Goal: Transaction & Acquisition: Obtain resource

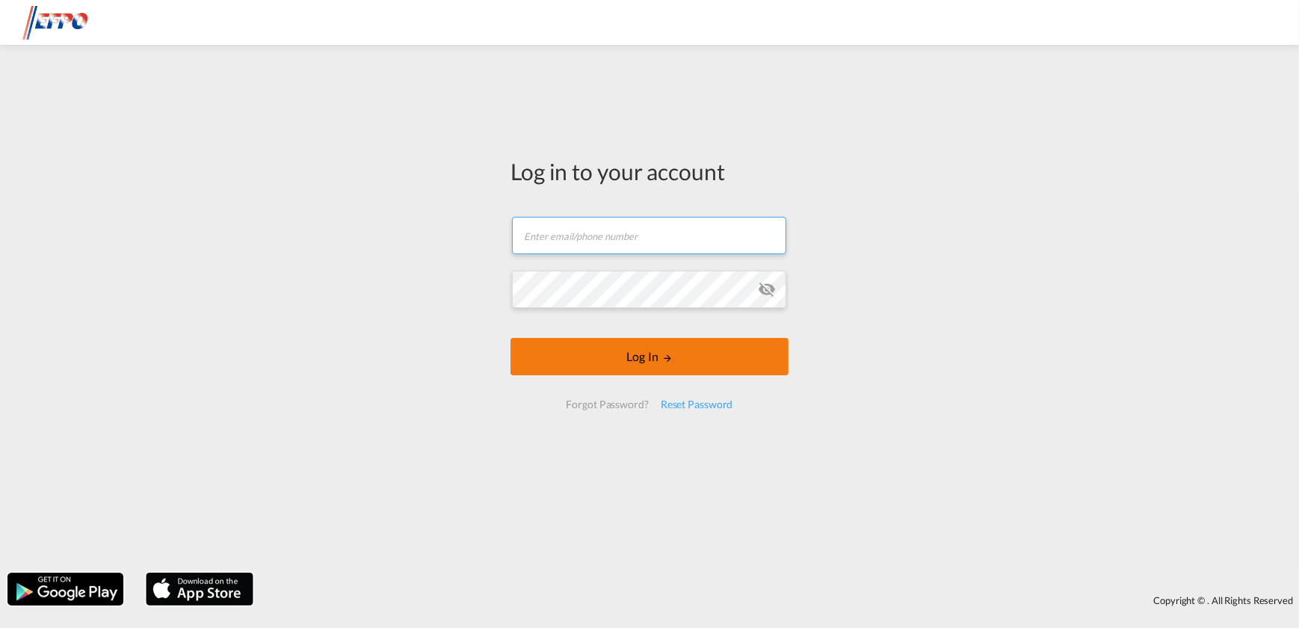
type input "[EMAIL_ADDRESS][DOMAIN_NAME]"
click at [674, 341] on button "Log In" at bounding box center [649, 356] width 278 height 37
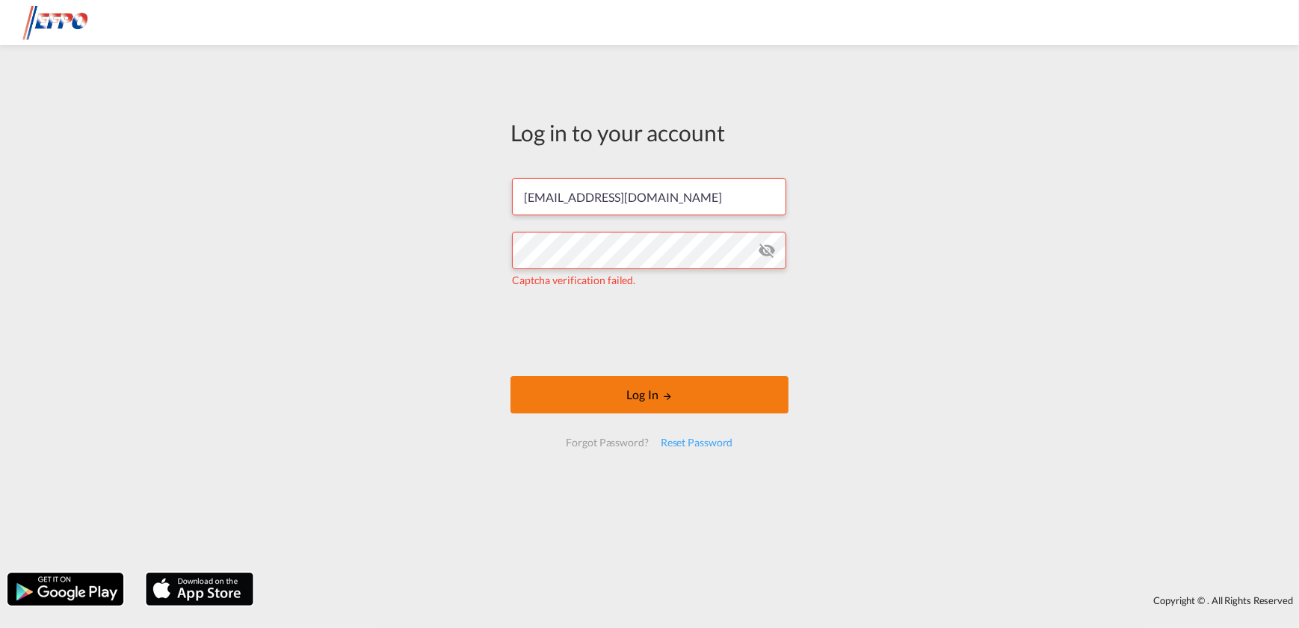
click at [641, 396] on button "Log In" at bounding box center [649, 394] width 278 height 37
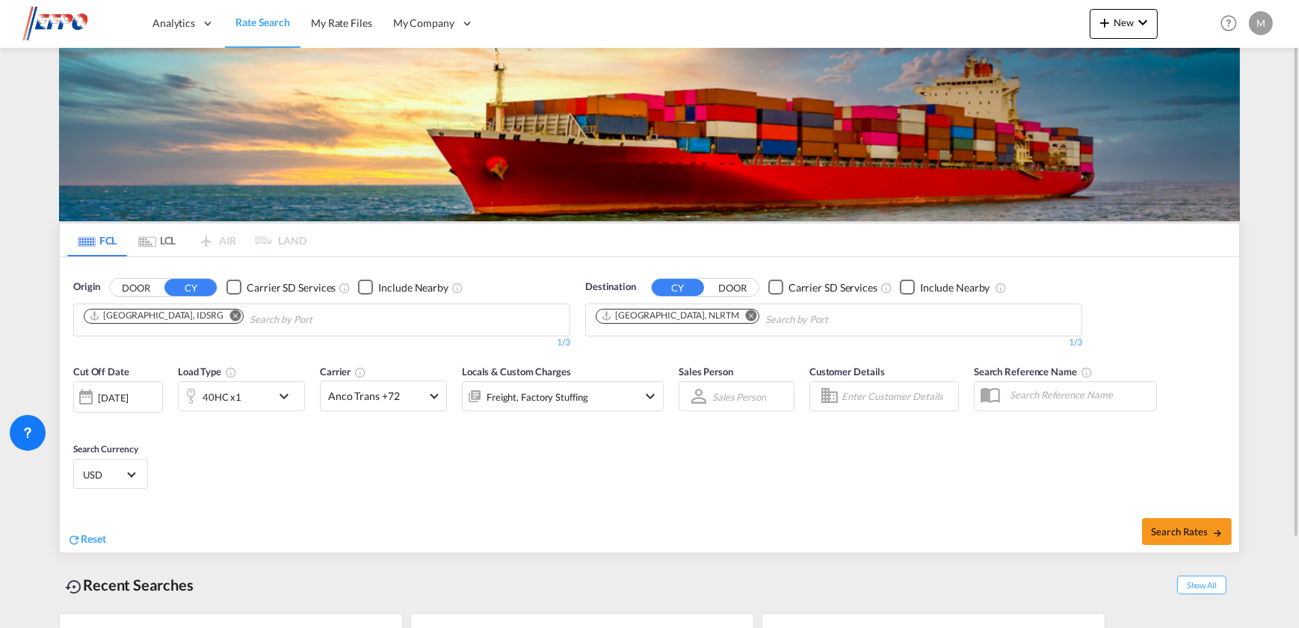
click at [230, 318] on md-icon "Remove" at bounding box center [235, 314] width 11 height 11
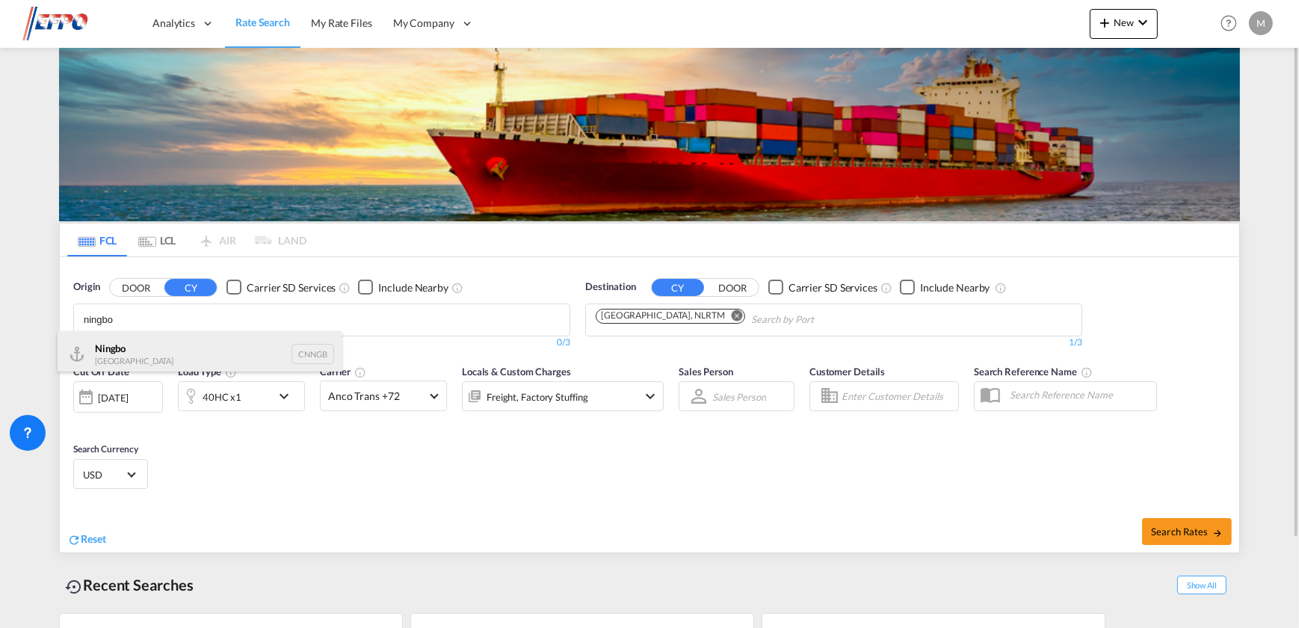
type input "ningbo"
click at [182, 344] on div "Ningbo China CNNGB" at bounding box center [200, 353] width 284 height 45
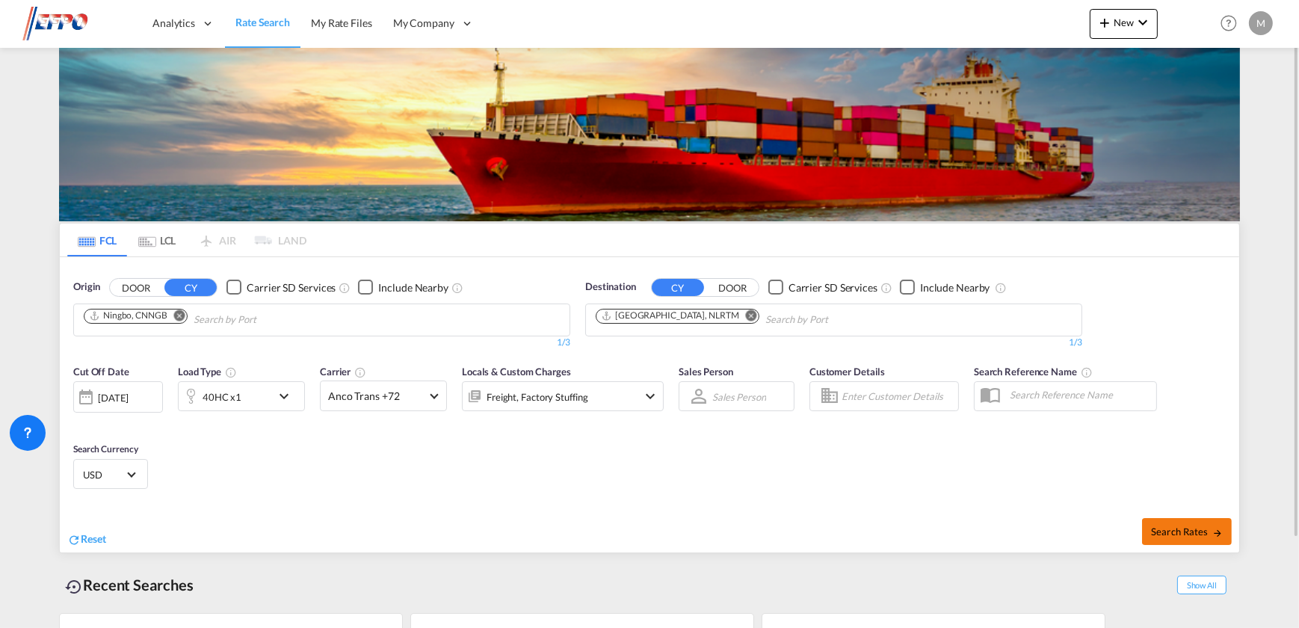
click at [1187, 530] on span "Search Rates" at bounding box center [1187, 531] width 72 height 12
type input "CNNGB to NLRTM / [DATE]"
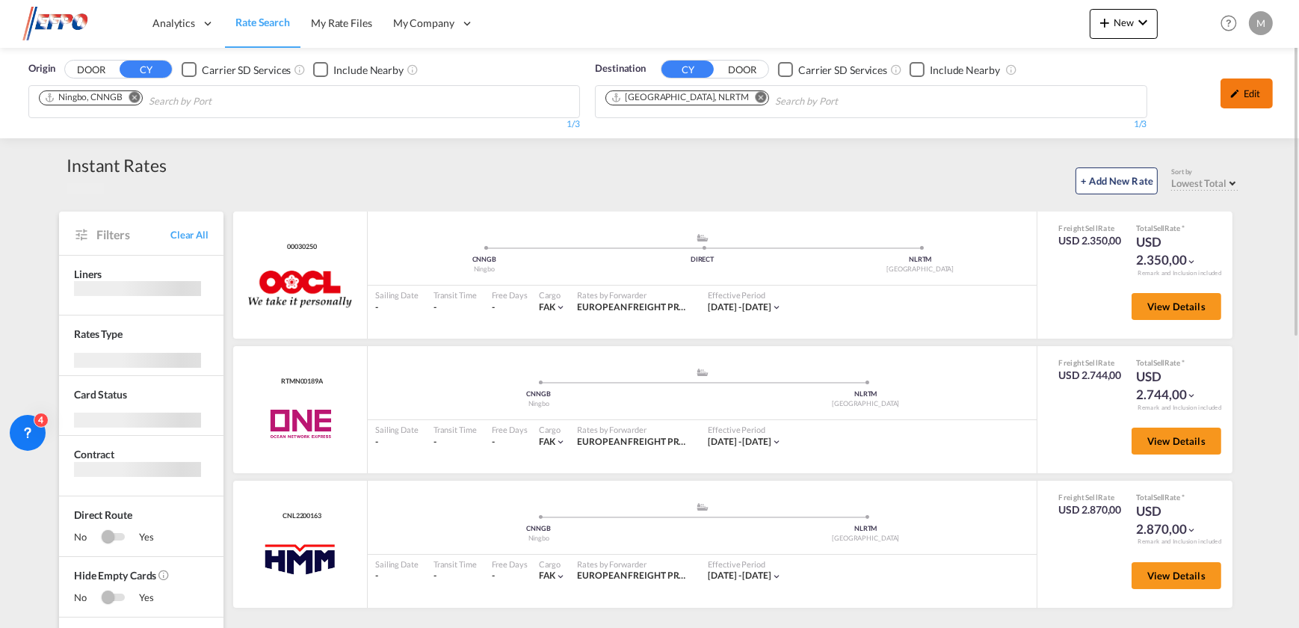
click at [1234, 93] on md-icon "icon-pencil" at bounding box center [1234, 93] width 10 height 10
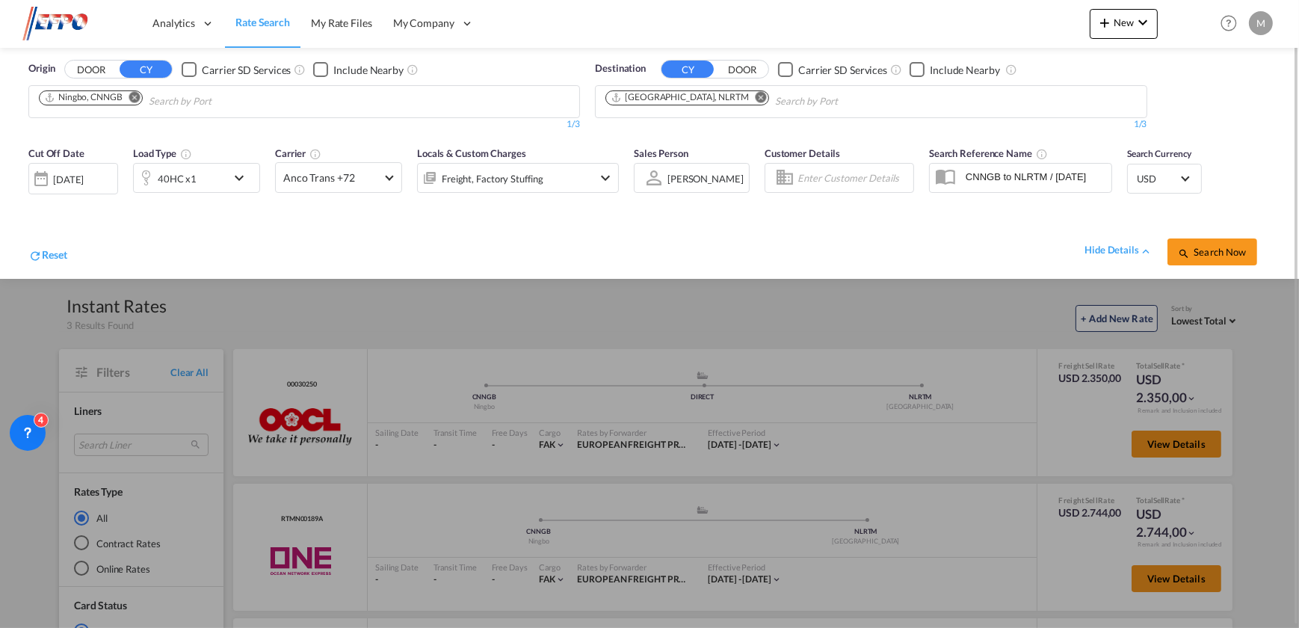
click at [84, 185] on div "[DATE]" at bounding box center [68, 179] width 31 height 13
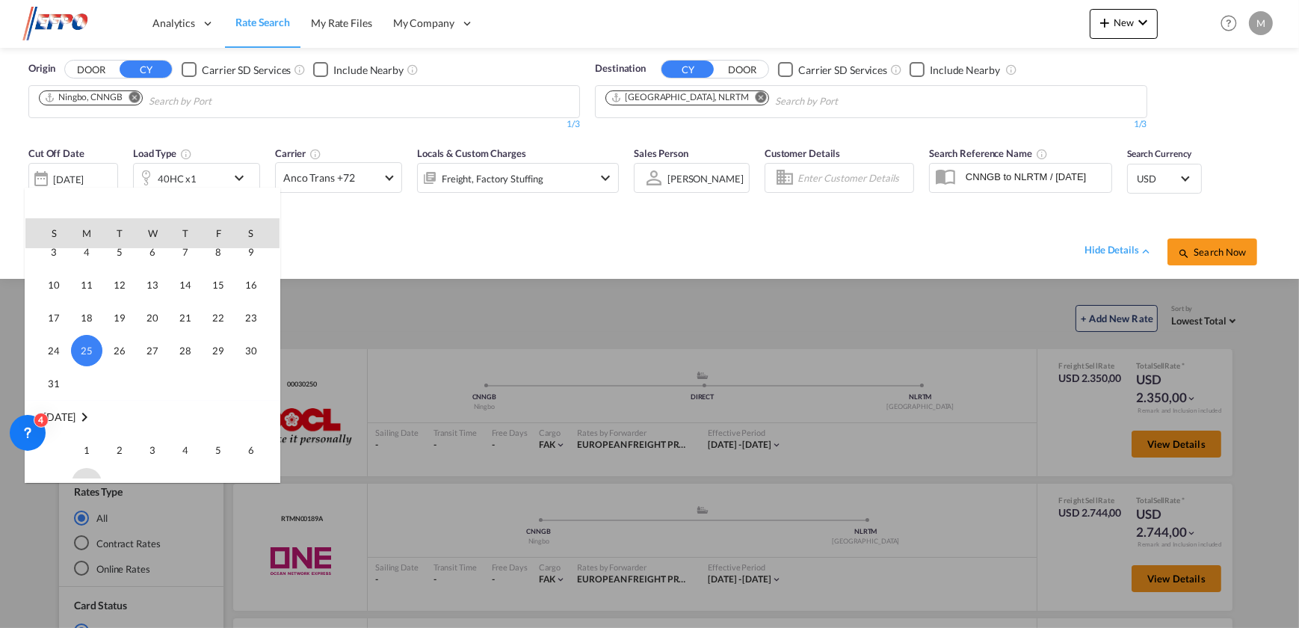
scroll to position [662, 0]
click at [93, 430] on span "1" at bounding box center [87, 428] width 30 height 30
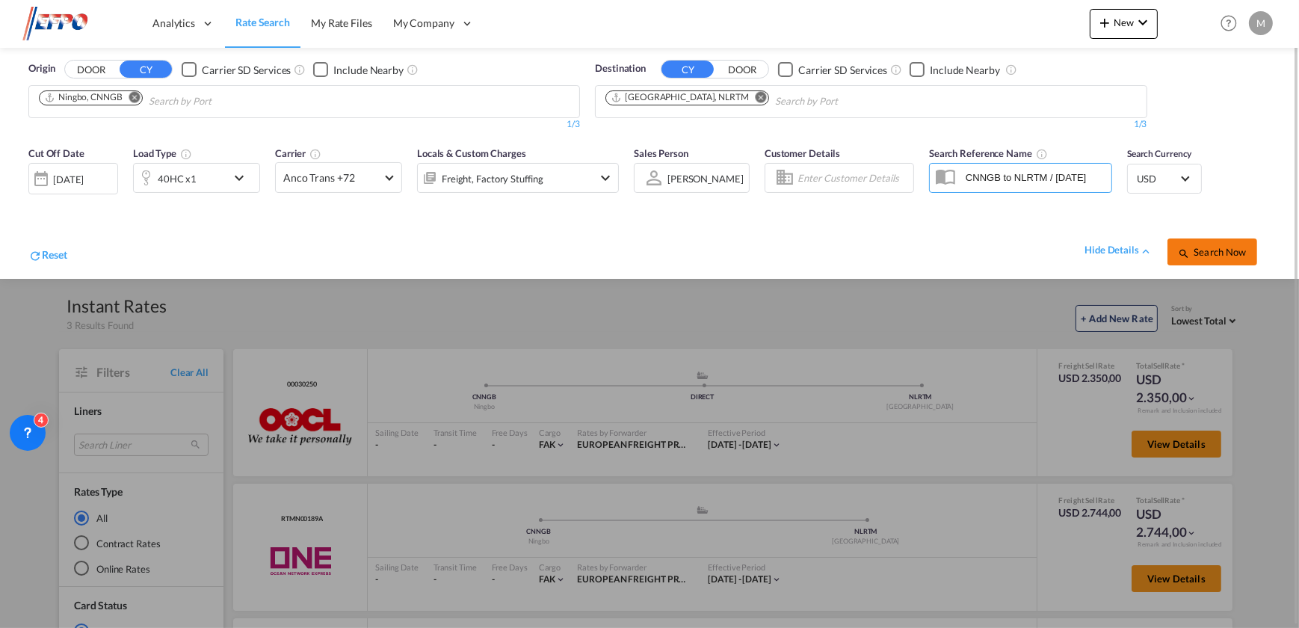
click at [1233, 245] on button "Search Now" at bounding box center [1212, 251] width 90 height 27
